Goal: Task Accomplishment & Management: Use online tool/utility

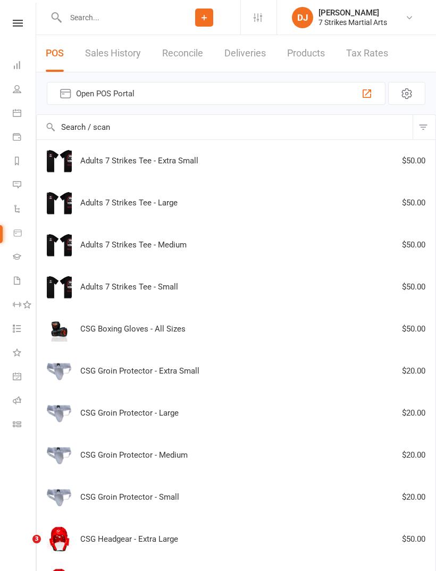
select select "25"
click at [18, 16] on nav "Clubworx Dashboard People Calendar Payments Reports Messages Automations Produc…" at bounding box center [18, 288] width 36 height 571
click at [16, 11] on nav "Clubworx Dashboard People Calendar Payments Reports Messages Automations Produc…" at bounding box center [18, 288] width 36 height 571
click at [21, 22] on icon at bounding box center [18, 23] width 10 height 7
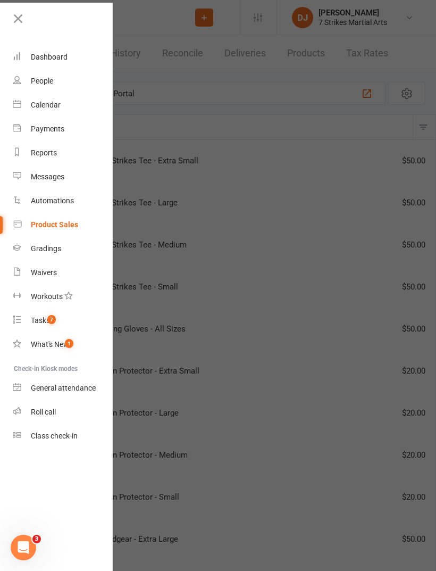
click at [76, 430] on link "Class check-in" at bounding box center [63, 436] width 100 height 24
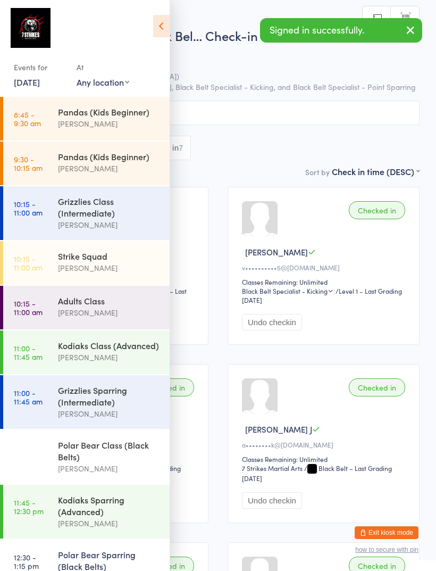
click at [40, 86] on link "14 Sep, 2025" at bounding box center [27, 82] width 26 height 12
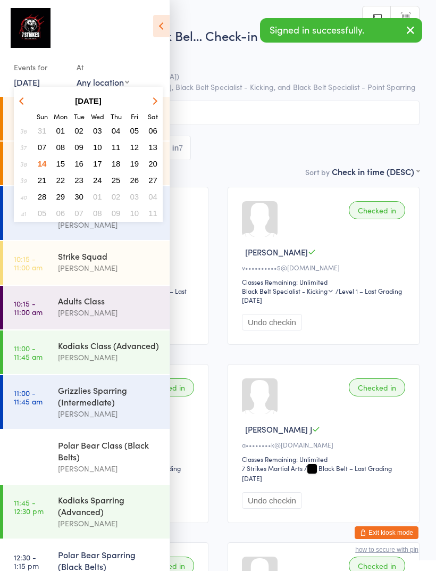
click at [148, 152] on span "13" at bounding box center [152, 147] width 9 height 9
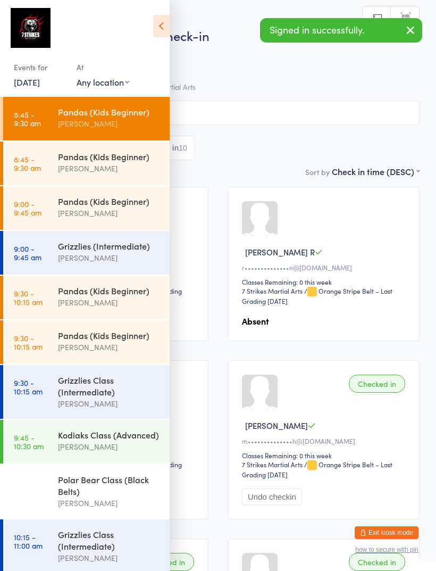
click at [121, 81] on select "Any location Wentworthville Community Centre Glendenning PS Kings Langley PS Be…" at bounding box center [103, 82] width 53 height 12
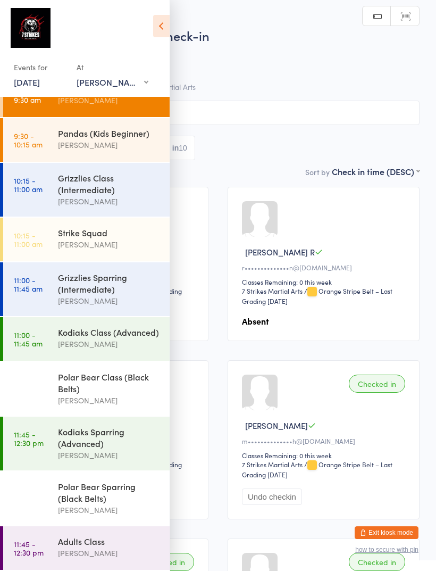
scroll to position [34, 0]
click at [118, 374] on div "Polar Bear Class (Black Belts)" at bounding box center [109, 382] width 103 height 23
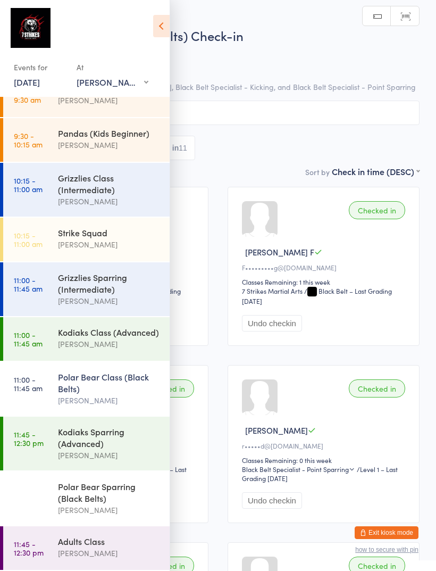
click at [175, 27] on h2 "Polar Bear Class (Black Belts) Check-in" at bounding box center [217, 36] width 403 height 18
click at [163, 29] on icon at bounding box center [161, 26] width 16 height 22
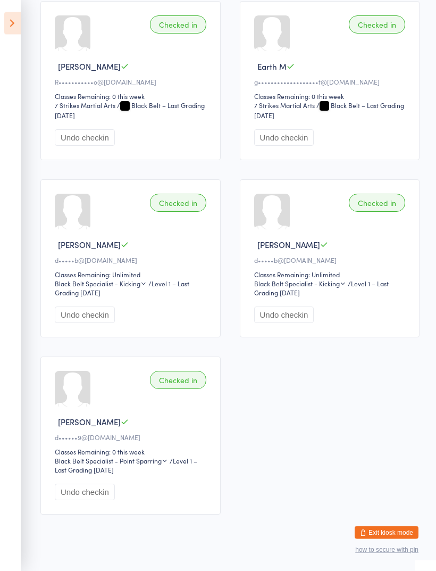
scroll to position [733, 0]
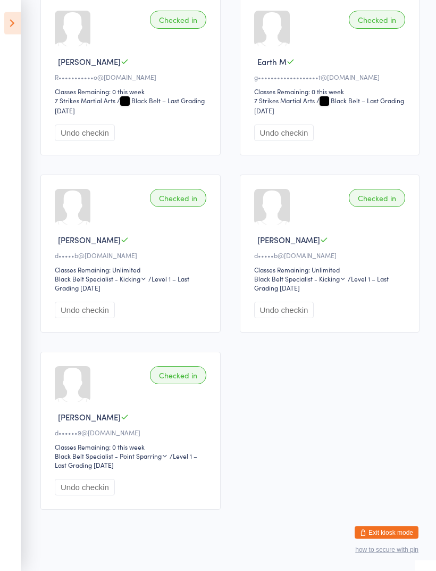
click at [18, 26] on icon at bounding box center [12, 23] width 16 height 22
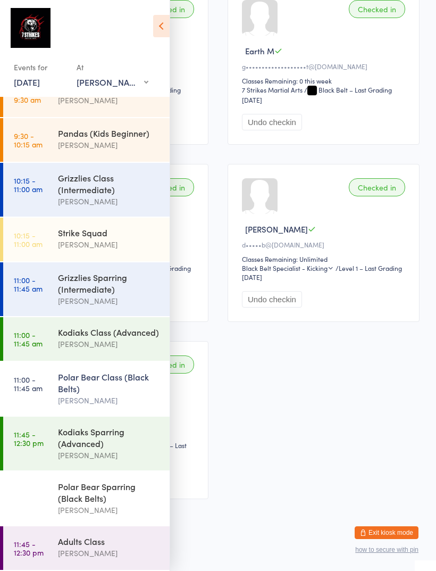
scroll to position [0, 0]
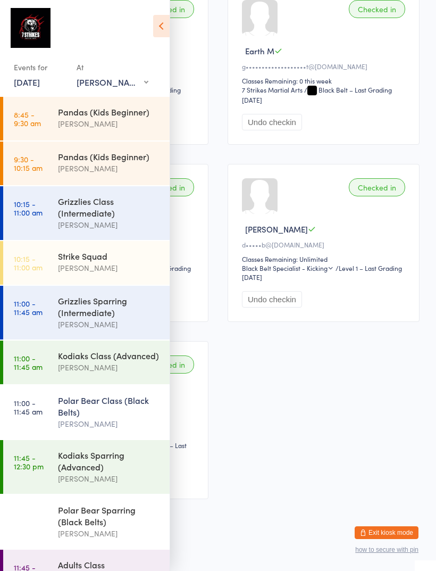
click at [40, 87] on link "13 Sep, 2025" at bounding box center [27, 82] width 26 height 12
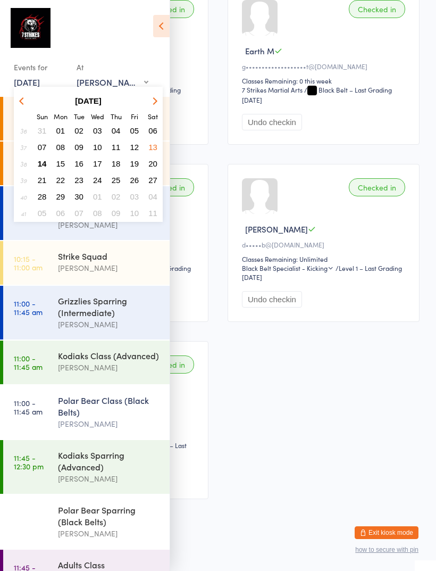
click at [45, 154] on button "07" at bounding box center [42, 147] width 16 height 14
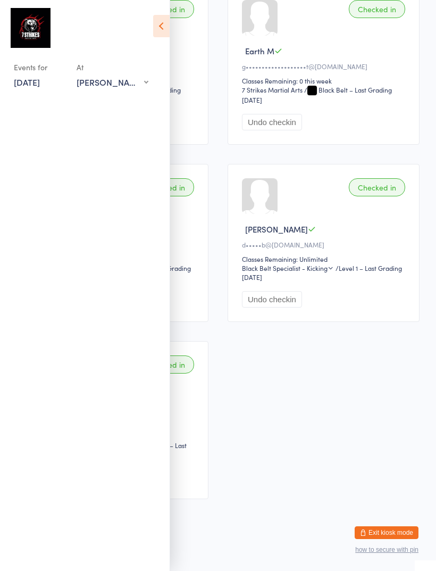
click at [127, 85] on select "Any location Wentworthville Community Centre Glendenning PS Kings Langley PS Be…" at bounding box center [113, 82] width 72 height 12
click at [40, 79] on link "7 Sep, 2025" at bounding box center [27, 82] width 26 height 12
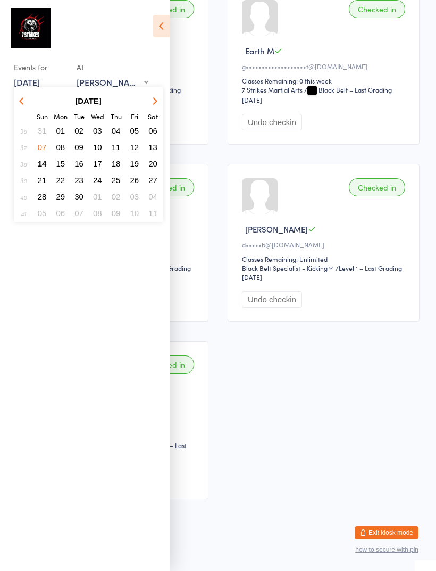
click at [43, 166] on span "14" at bounding box center [42, 163] width 9 height 9
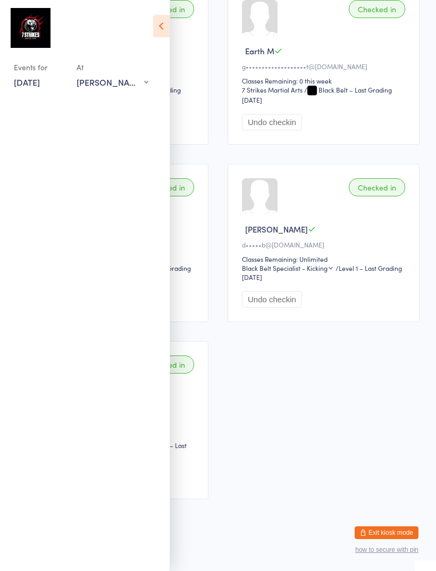
click at [131, 78] on select "Any location Wentworthville Community Centre Glendenning PS Kings Langley PS Be…" at bounding box center [113, 82] width 72 height 12
select select "6"
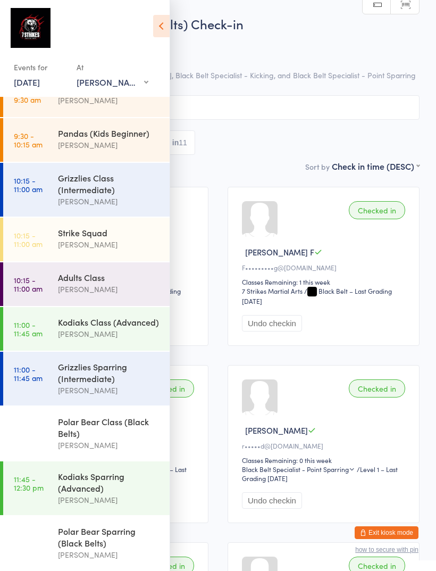
scroll to position [34, 0]
click at [256, 166] on div "Sort by Check in time (DESC) First name (ASC) First name (DESC) Last name (ASC)…" at bounding box center [217, 166] width 403 height 12
click at [123, 417] on div "Polar Bear Class (Black Belts)" at bounding box center [109, 426] width 103 height 23
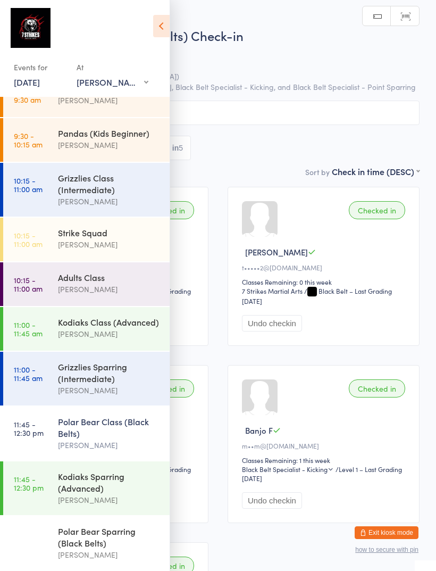
click at [162, 19] on icon at bounding box center [161, 26] width 16 height 22
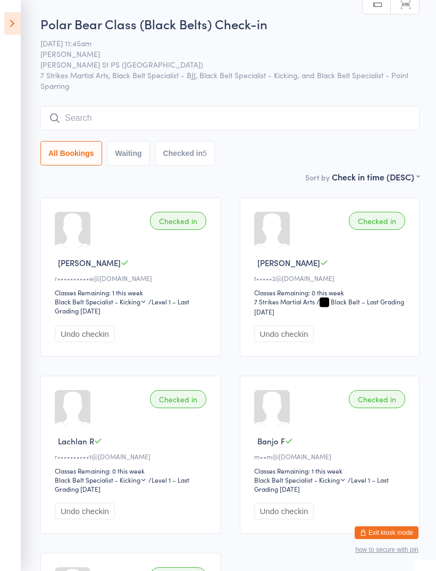
click at [320, 113] on input "search" at bounding box center [229, 118] width 379 height 24
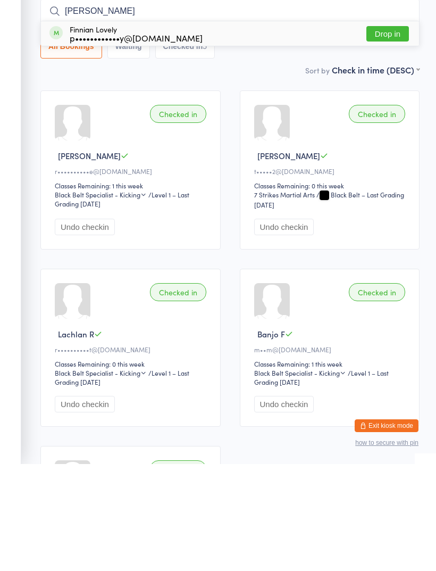
type input "Finn"
click at [398, 133] on button "Drop in" at bounding box center [387, 140] width 43 height 15
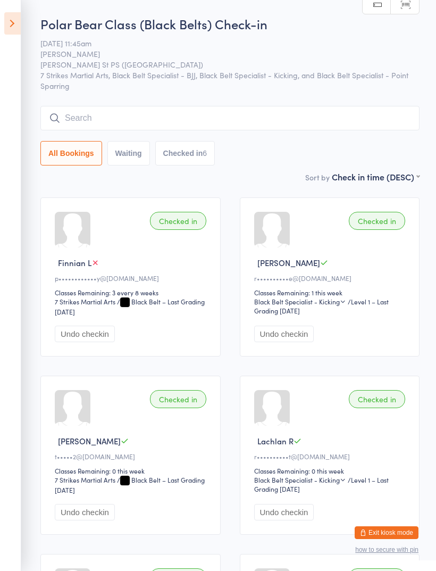
click at [242, 113] on input "search" at bounding box center [229, 118] width 379 height 24
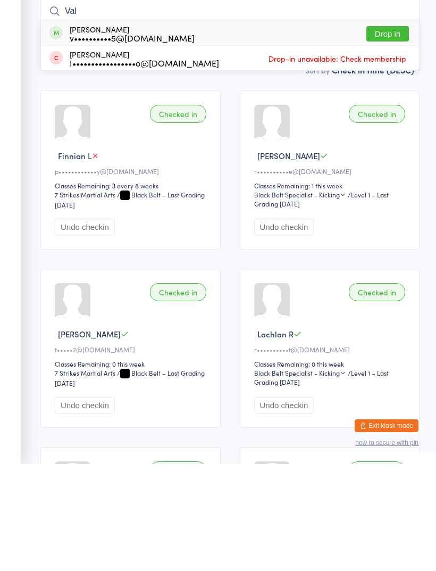
type input "Val"
click at [387, 133] on button "Drop in" at bounding box center [387, 140] width 43 height 15
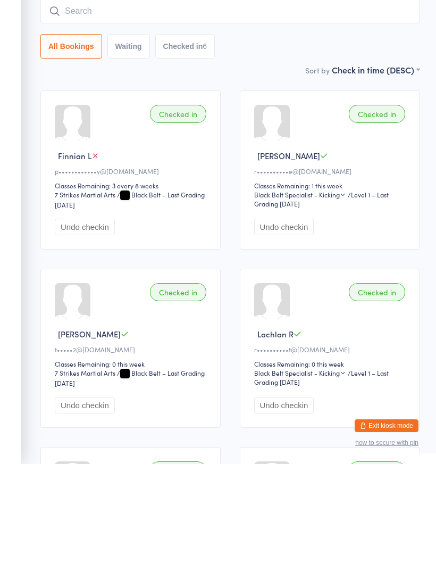
scroll to position [107, 0]
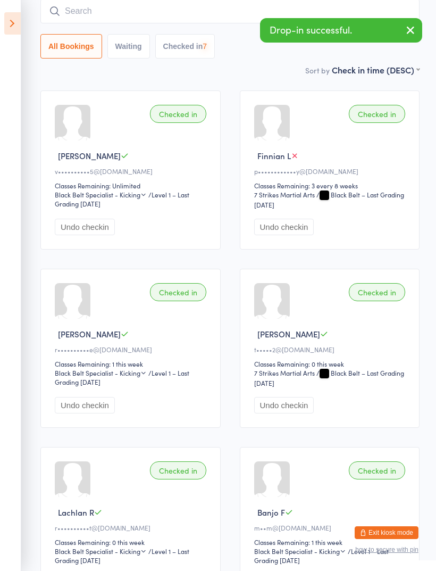
click at [244, 20] on input "search" at bounding box center [229, 11] width 379 height 24
click at [410, 26] on icon "button" at bounding box center [410, 29] width 13 height 13
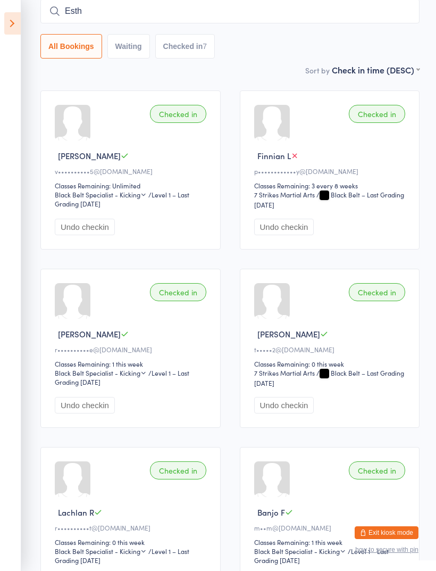
click at [342, 22] on input "Esth" at bounding box center [229, 11] width 379 height 24
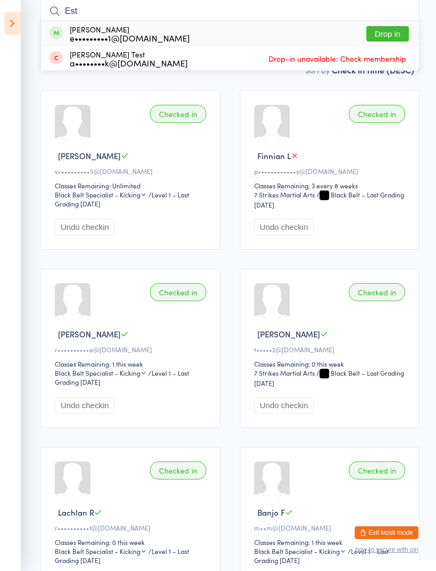
type input "Est"
click at [403, 34] on button "Drop in" at bounding box center [387, 33] width 43 height 15
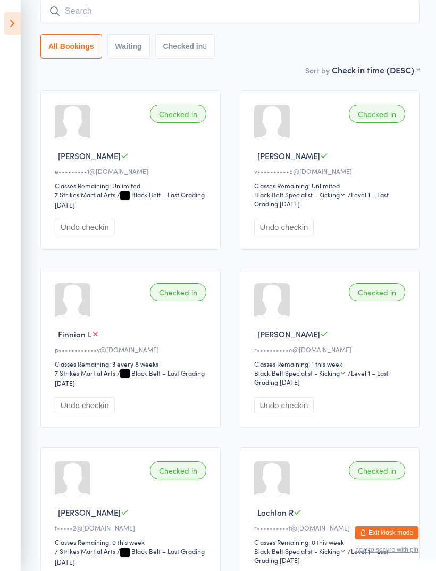
click at [19, 25] on icon at bounding box center [12, 23] width 16 height 22
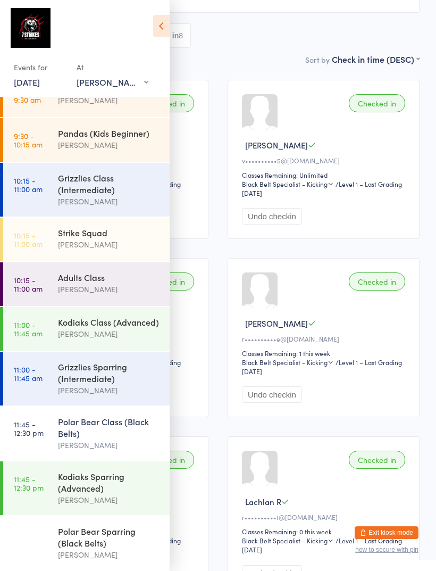
click at [122, 532] on div "Polar Bear Sparring (Black Belts)" at bounding box center [109, 536] width 103 height 23
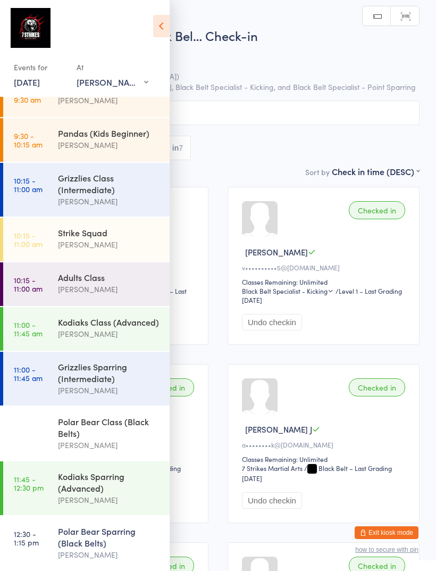
click at [169, 18] on icon at bounding box center [161, 26] width 16 height 22
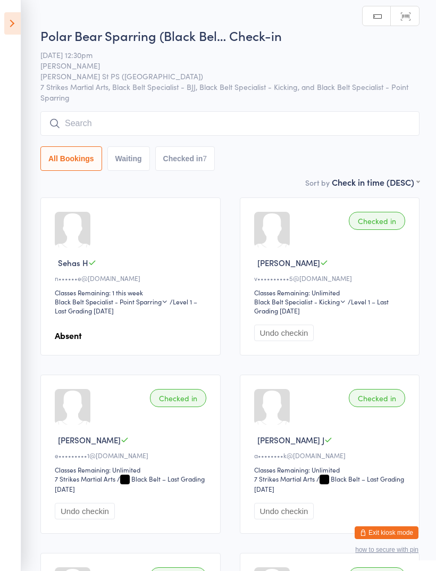
click at [202, 164] on button "Checked in 7" at bounding box center [185, 158] width 60 height 24
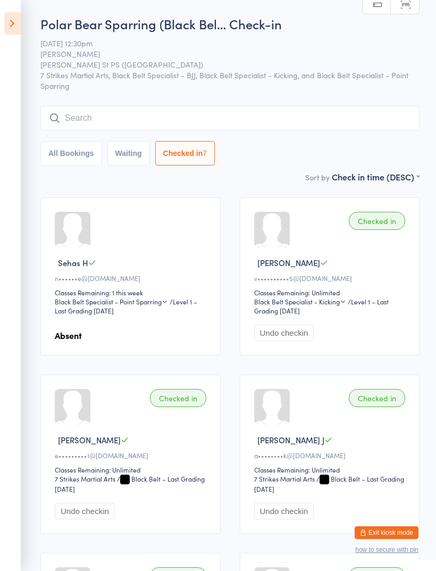
click at [16, 28] on icon at bounding box center [12, 23] width 16 height 22
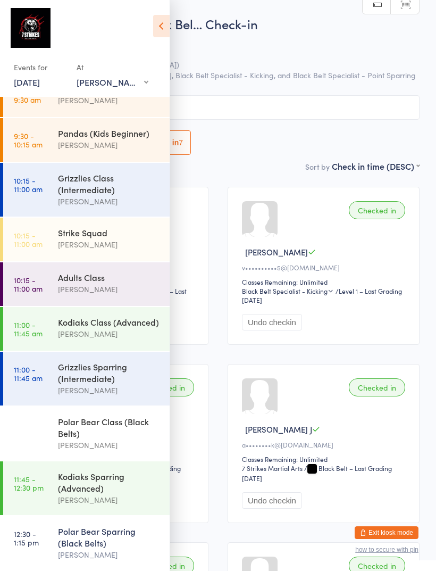
click at [165, 23] on icon at bounding box center [161, 26] width 16 height 22
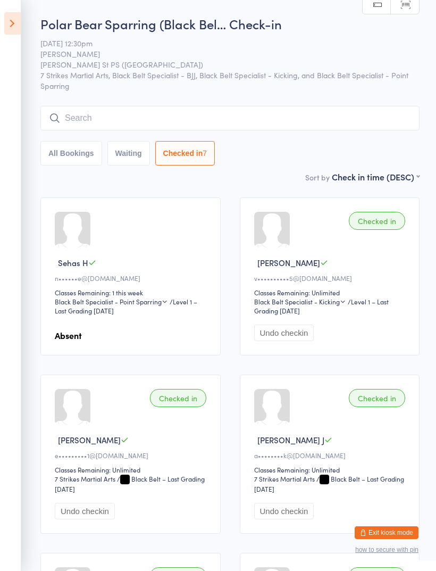
click at [385, 517] on div "Undo checkin" at bounding box center [331, 510] width 155 height 16
click at [399, 534] on button "Exit kiosk mode" at bounding box center [387, 532] width 64 height 13
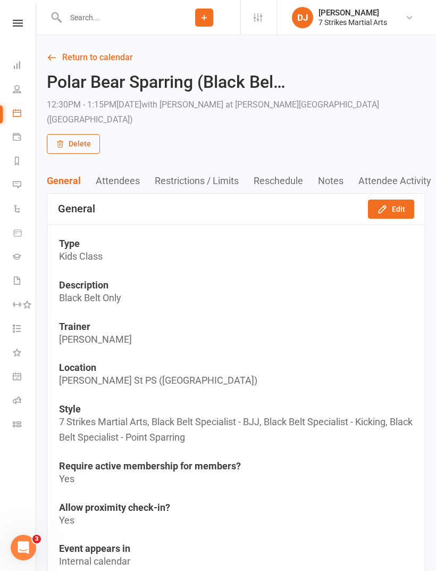
click at [35, 66] on link "Dashboard" at bounding box center [25, 66] width 24 height 24
